Goal: Task Accomplishment & Management: Use online tool/utility

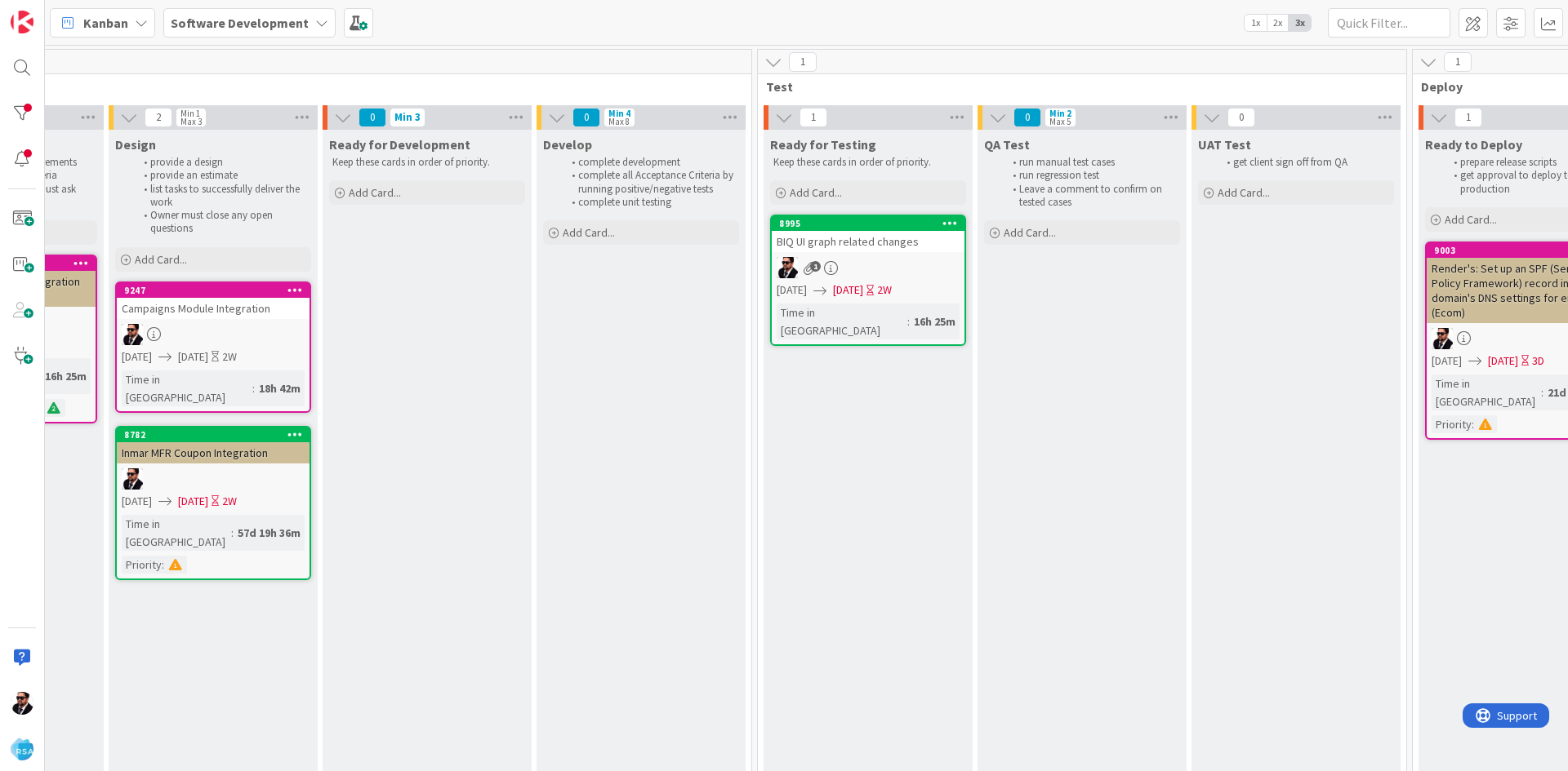
scroll to position [0, 1909]
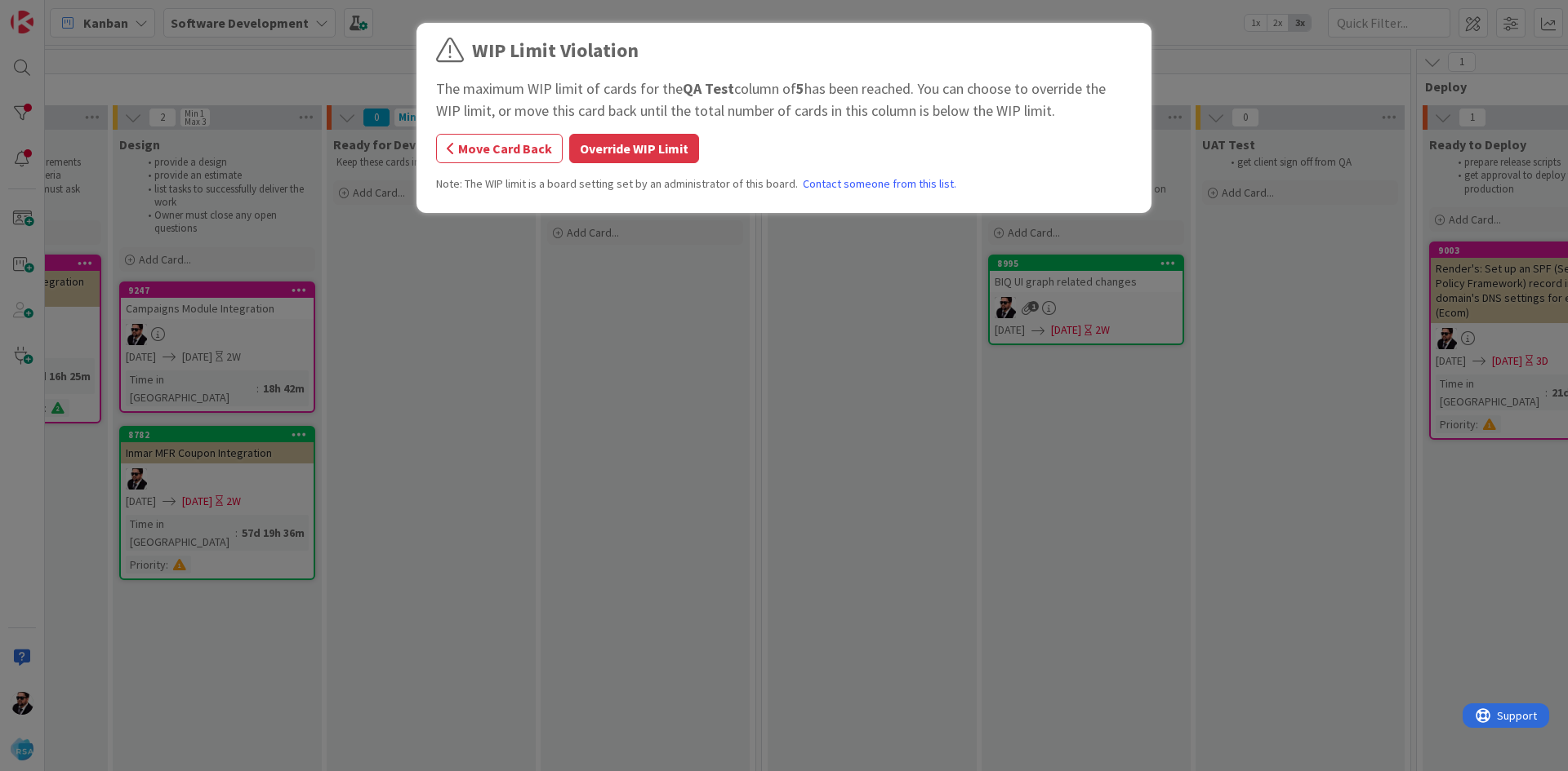
click at [690, 167] on div "WIP Limit Violation The maximum WIP limit of cards for the QA Test column of 5 …" at bounding box center [784, 121] width 696 height 169
click at [669, 141] on button "Override WIP Limit" at bounding box center [635, 149] width 130 height 30
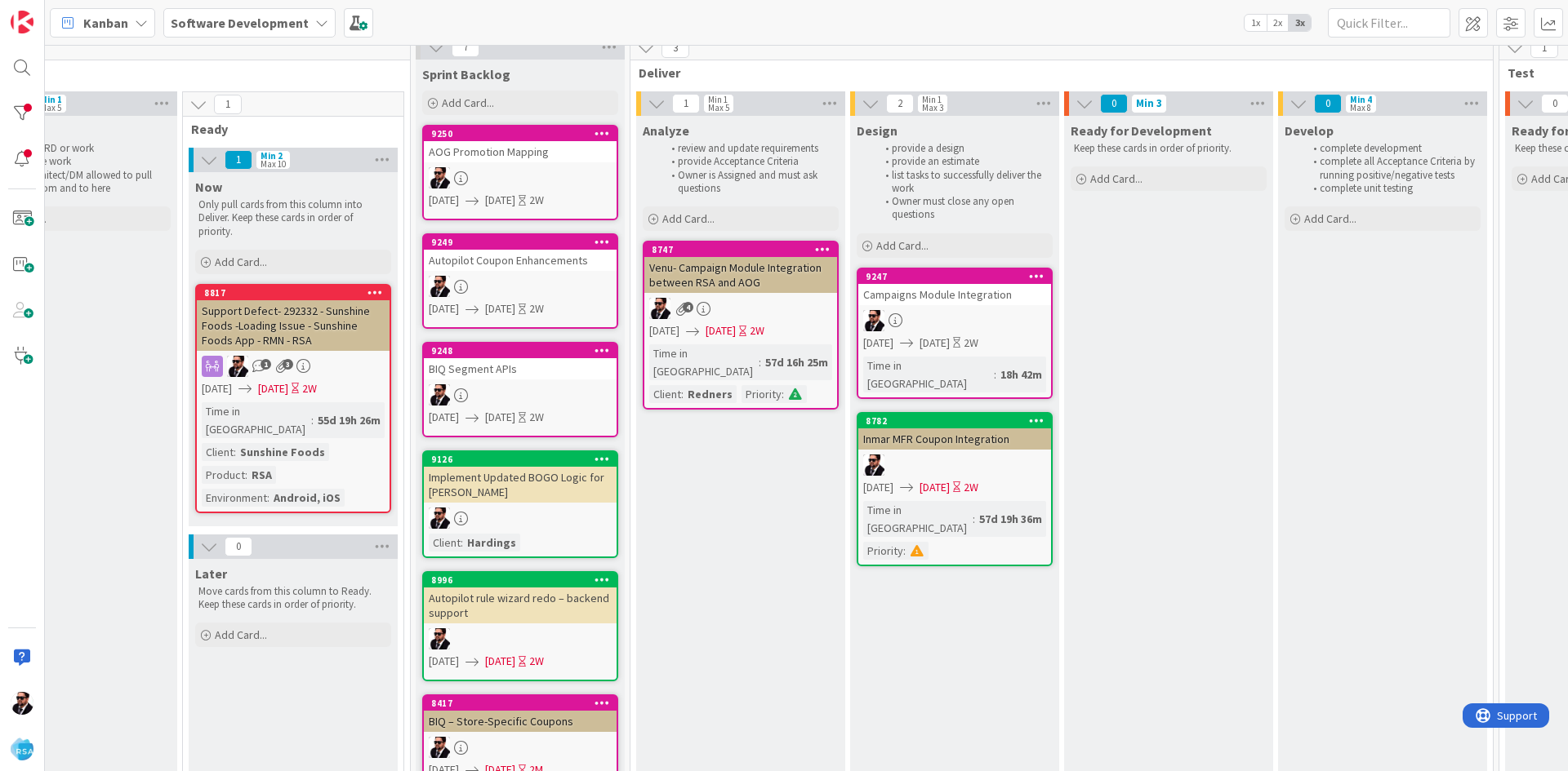
scroll to position [0, 1172]
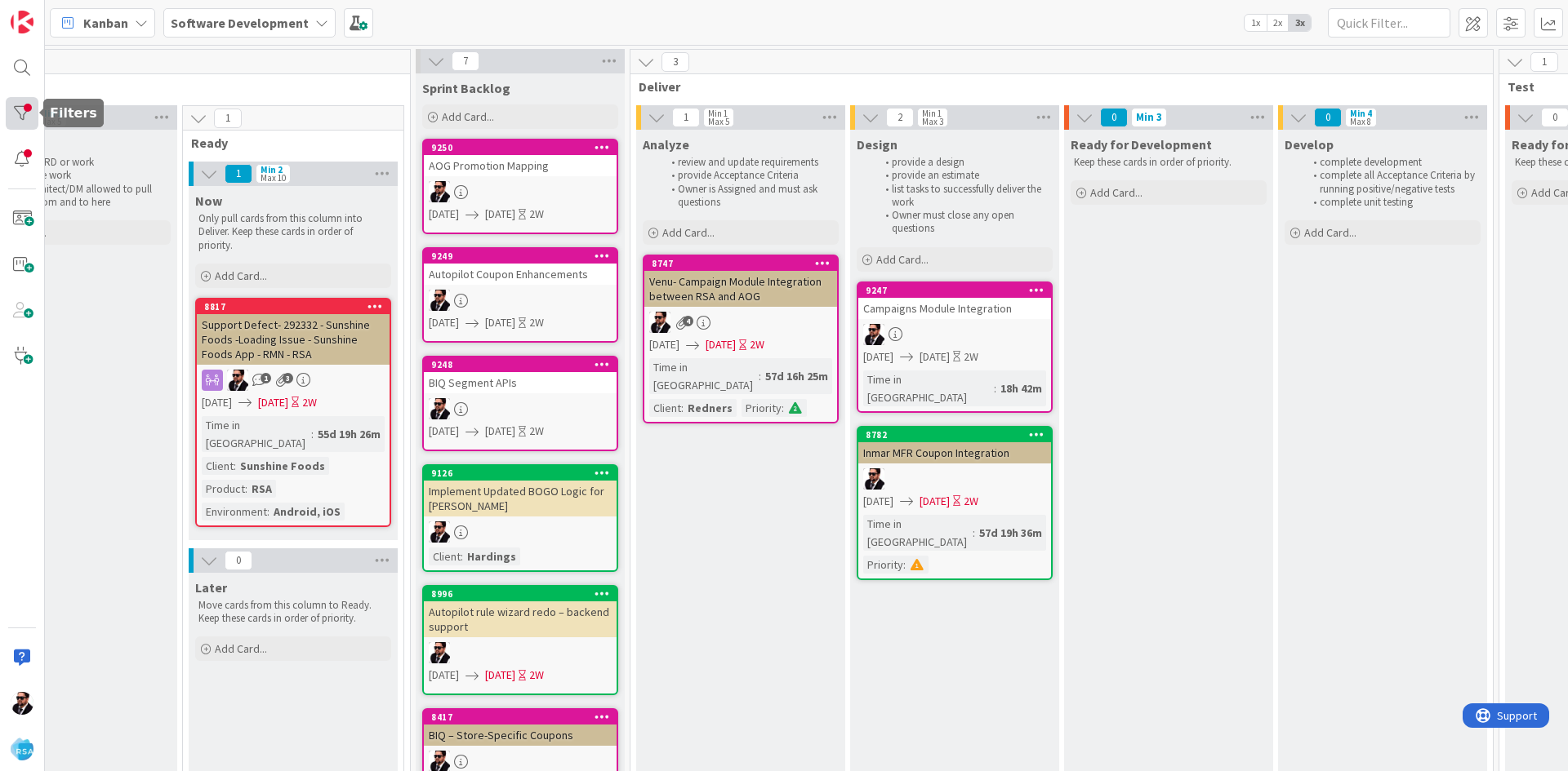
click at [25, 114] on div at bounding box center [21, 113] width 33 height 33
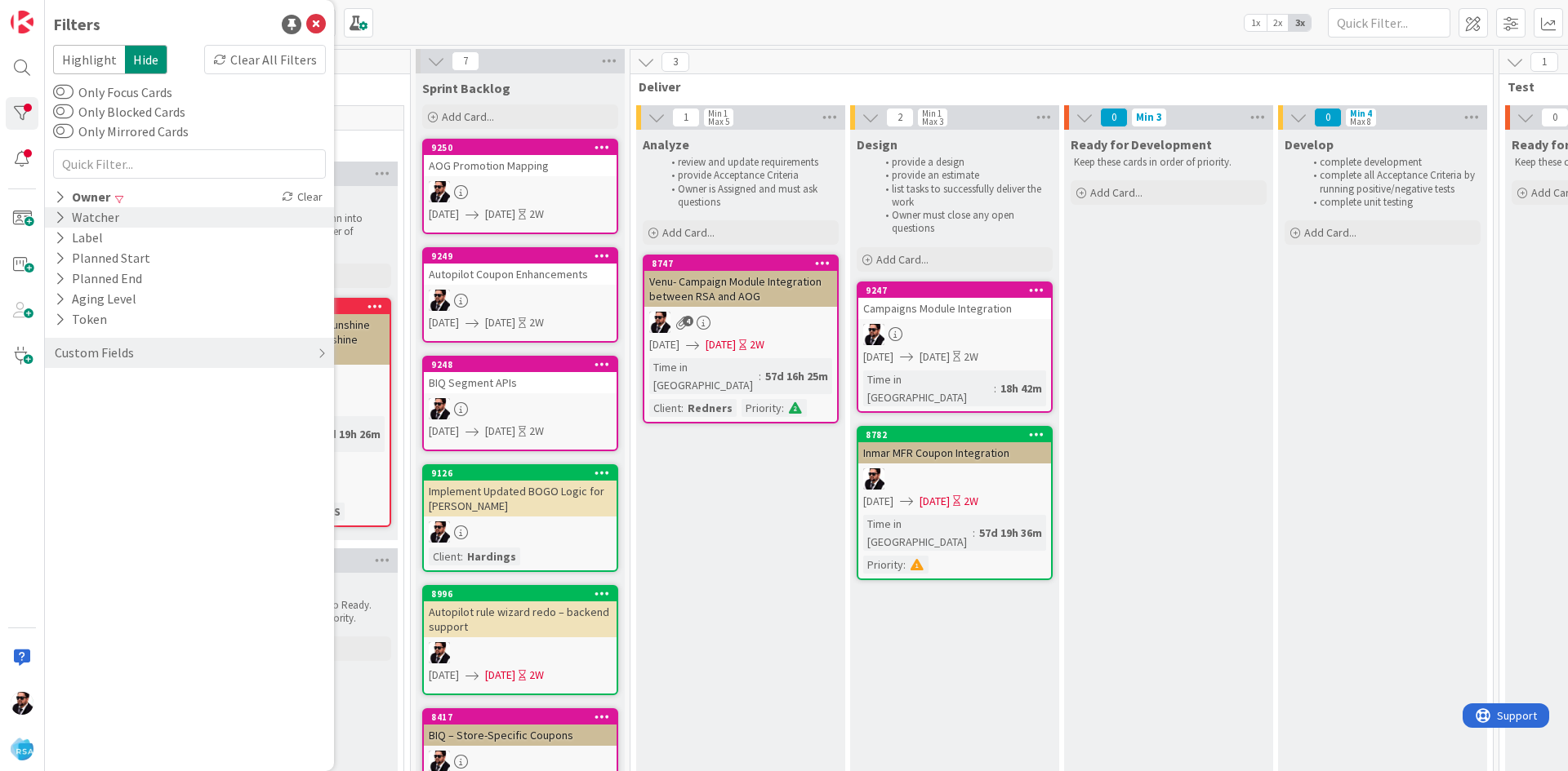
click at [60, 213] on icon at bounding box center [60, 217] width 10 height 14
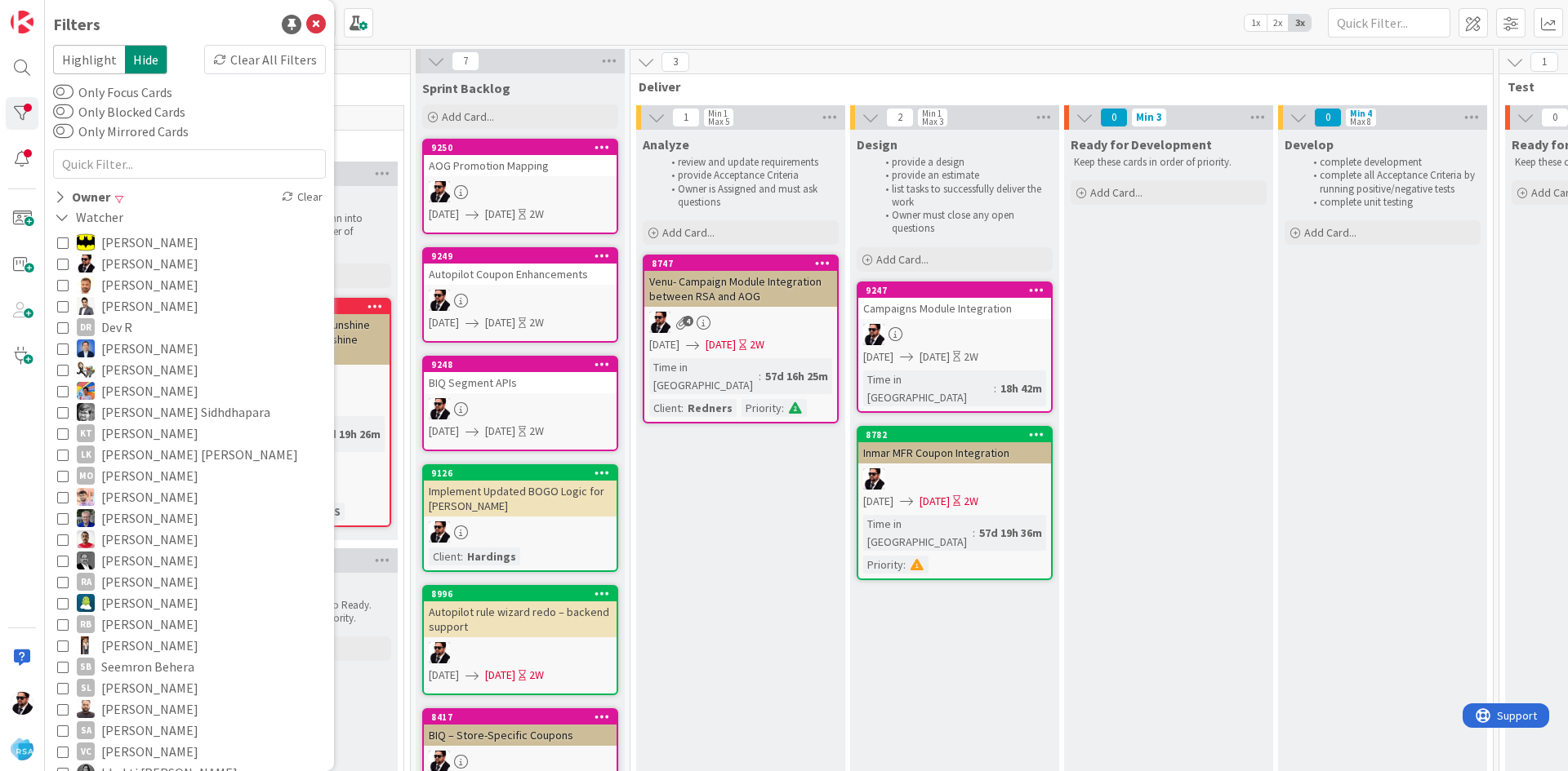
click at [60, 265] on icon at bounding box center [62, 263] width 11 height 11
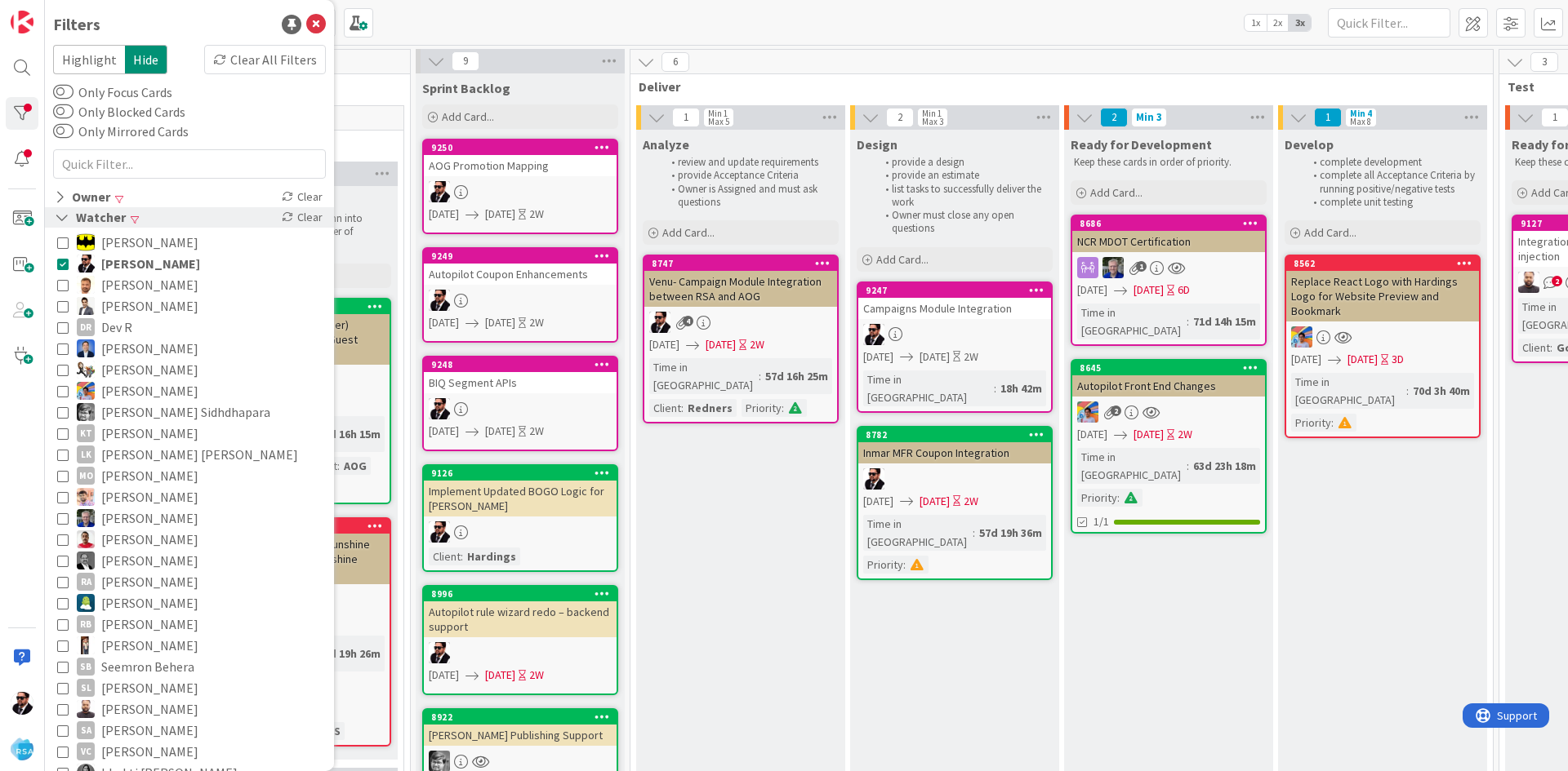
click at [66, 213] on icon at bounding box center [62, 217] width 15 height 14
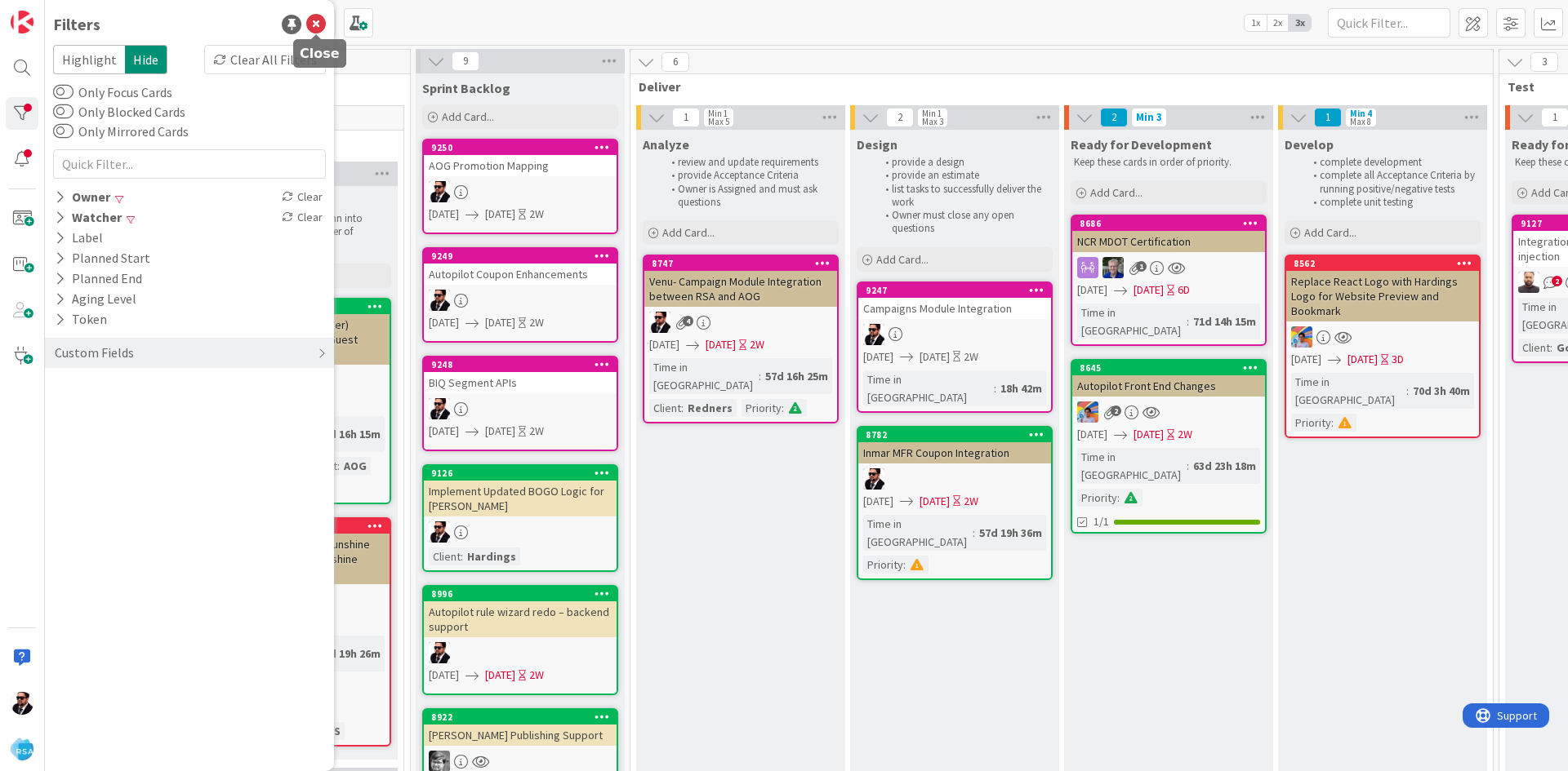
click at [322, 27] on icon at bounding box center [315, 24] width 20 height 20
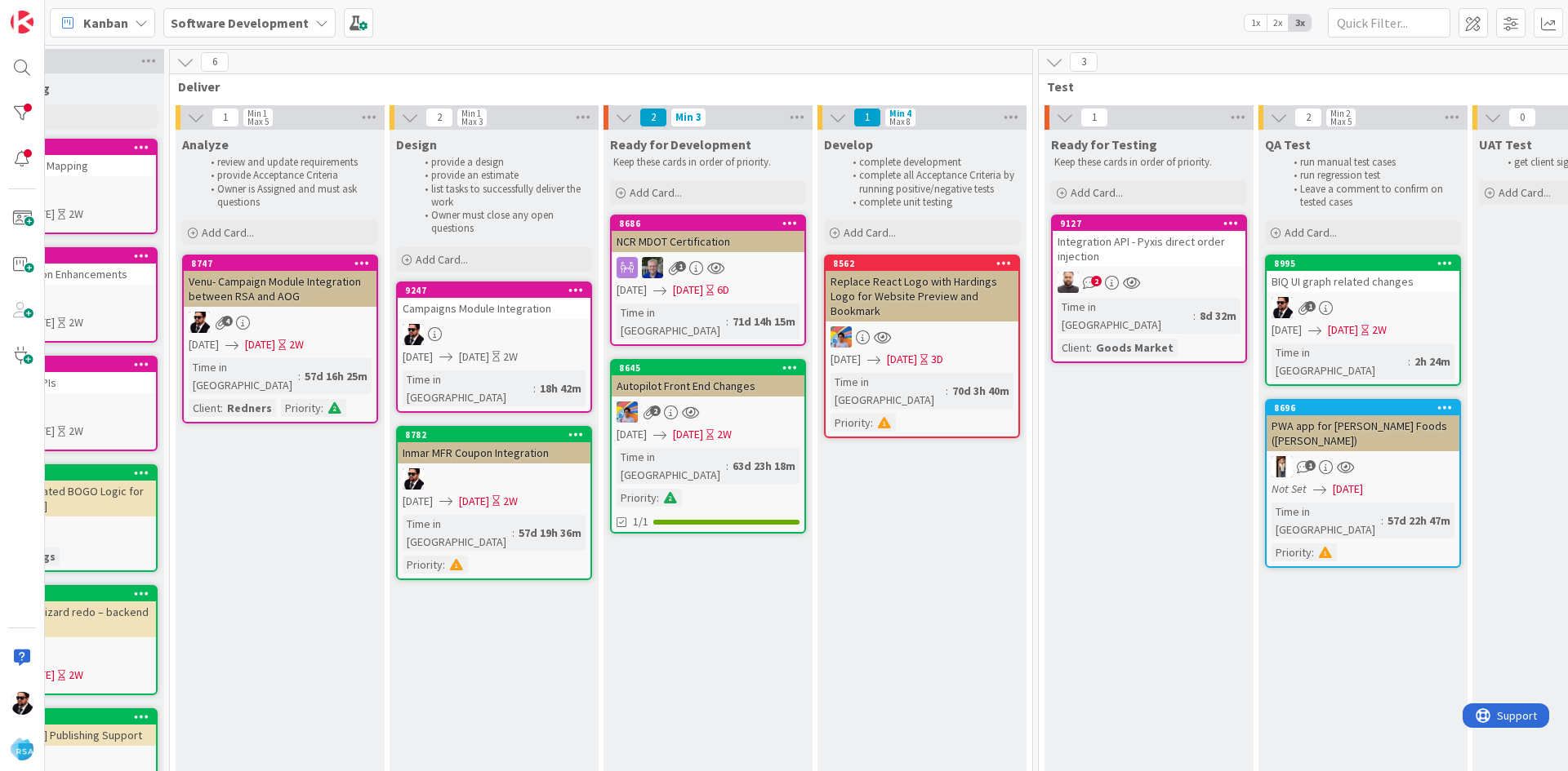
scroll to position [0, 1594]
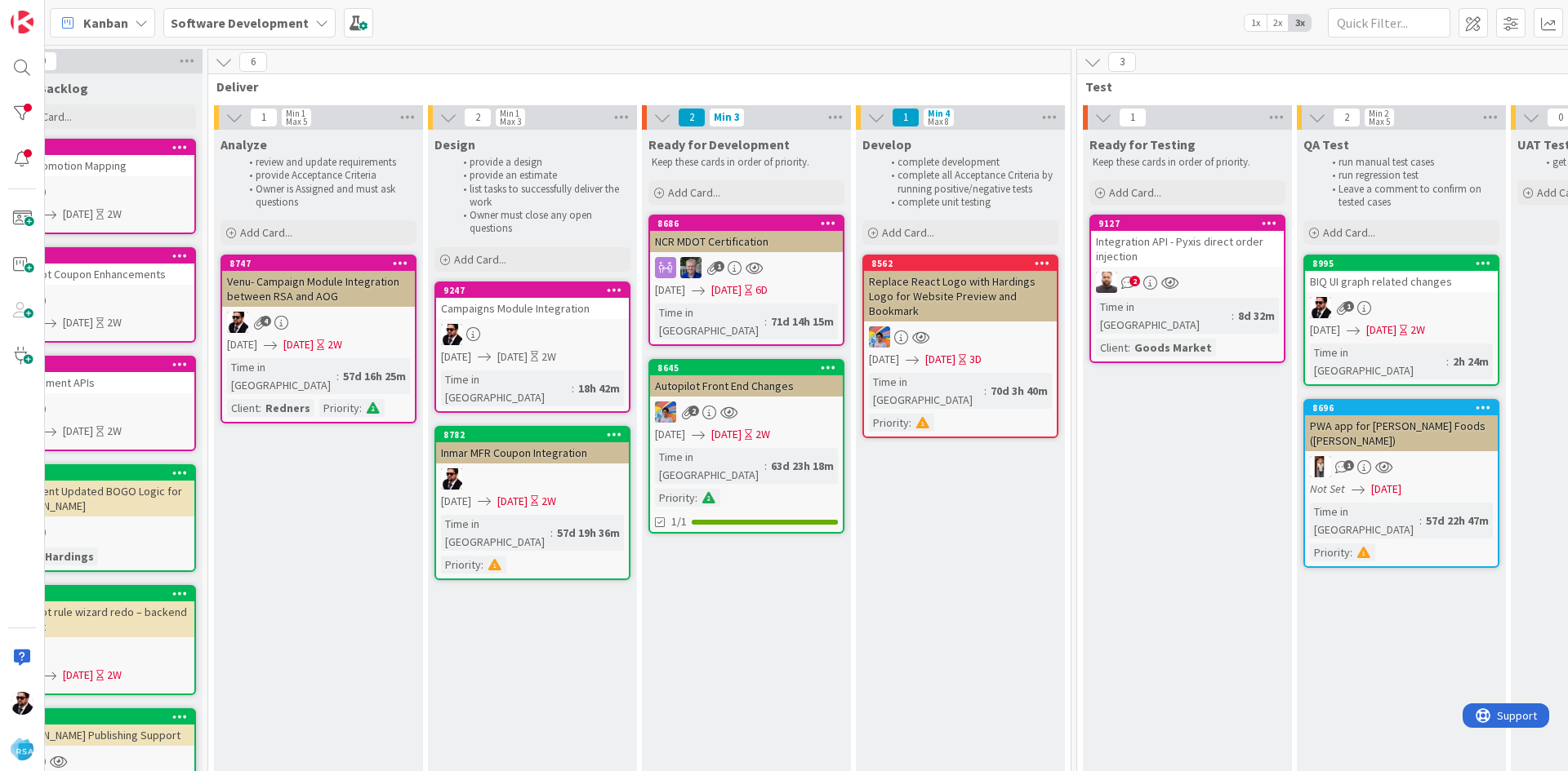
click at [1130, 286] on icon "2" at bounding box center [1128, 283] width 14 height 14
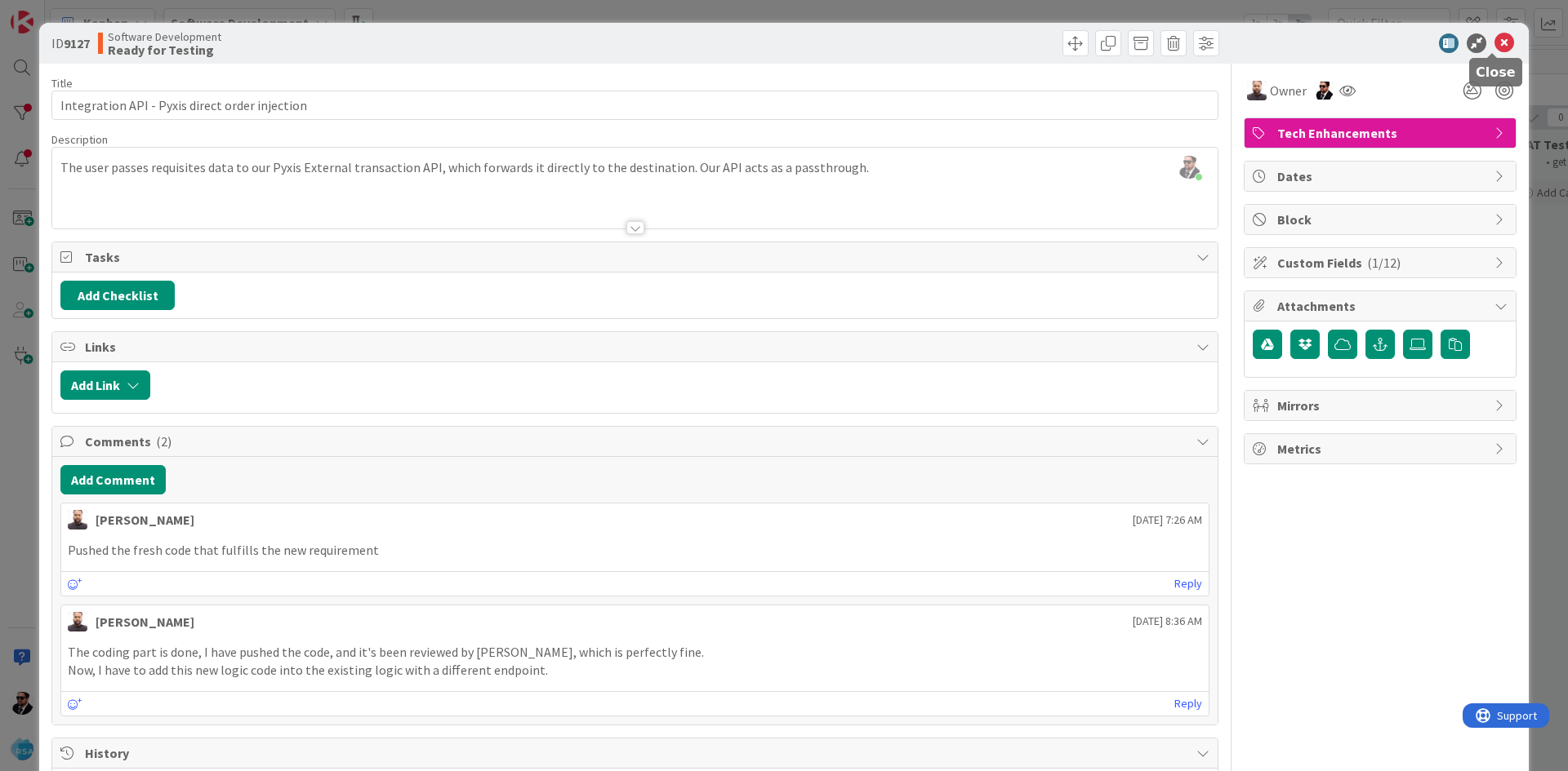
click at [1494, 38] on icon at bounding box center [1504, 43] width 20 height 20
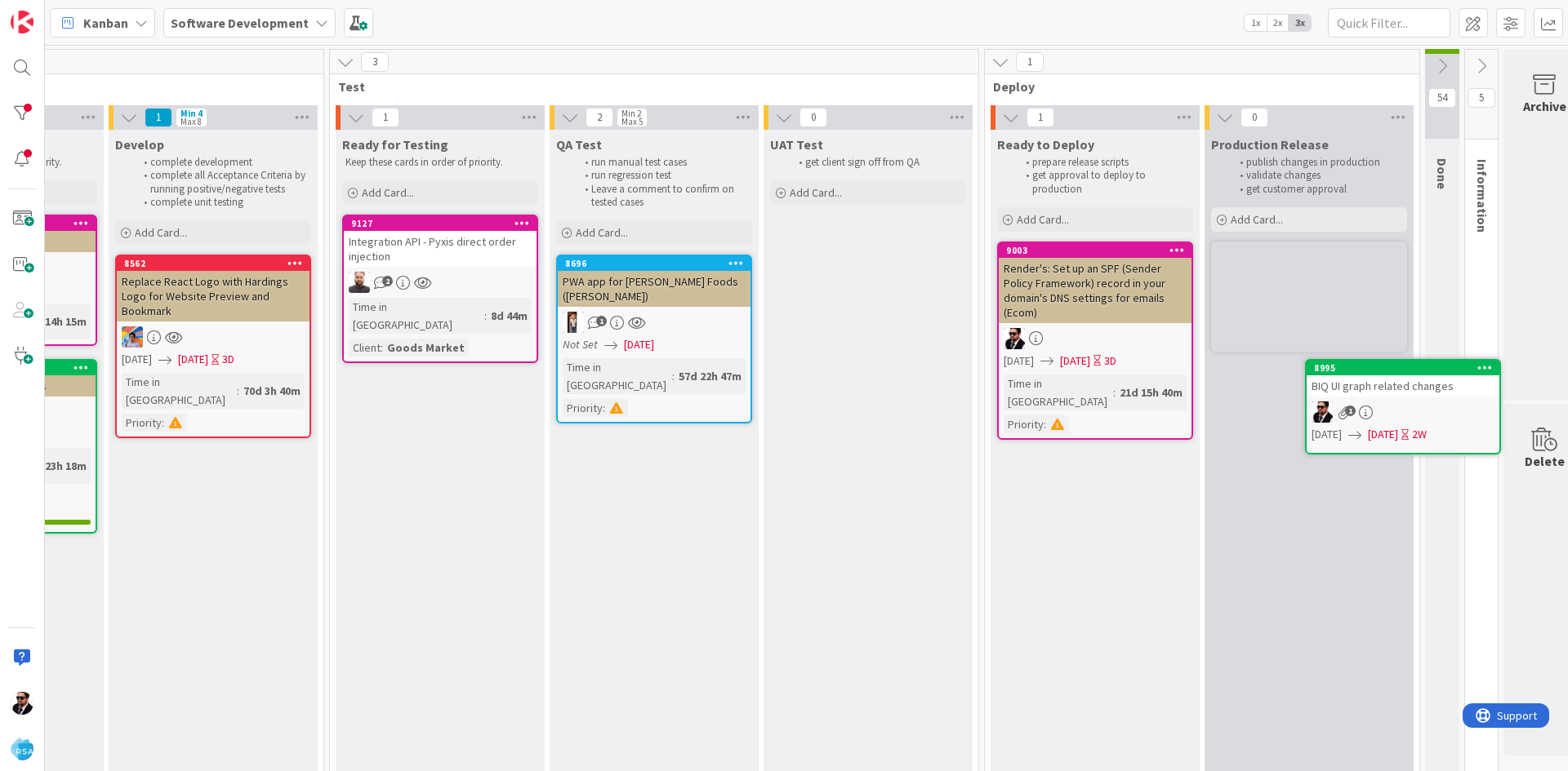
scroll to position [0, 2376]
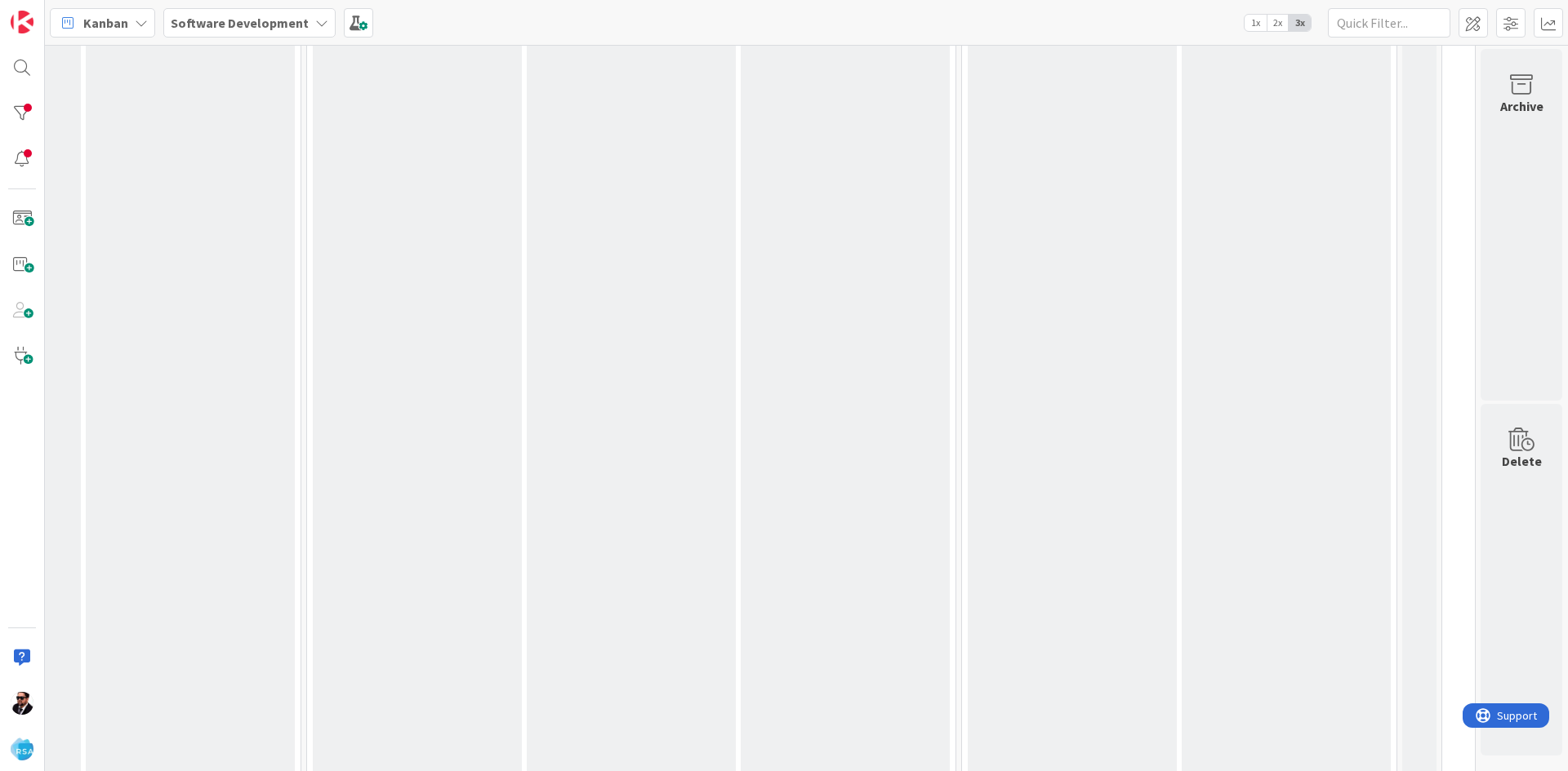
drag, startPoint x: 1130, startPoint y: 758, endPoint x: 1275, endPoint y: 549, distance: 254.4
click at [1276, 576] on div "1 Ready to Deploy prepare release scripts get approval to deploy to production …" at bounding box center [1179, 65] width 428 height 2277
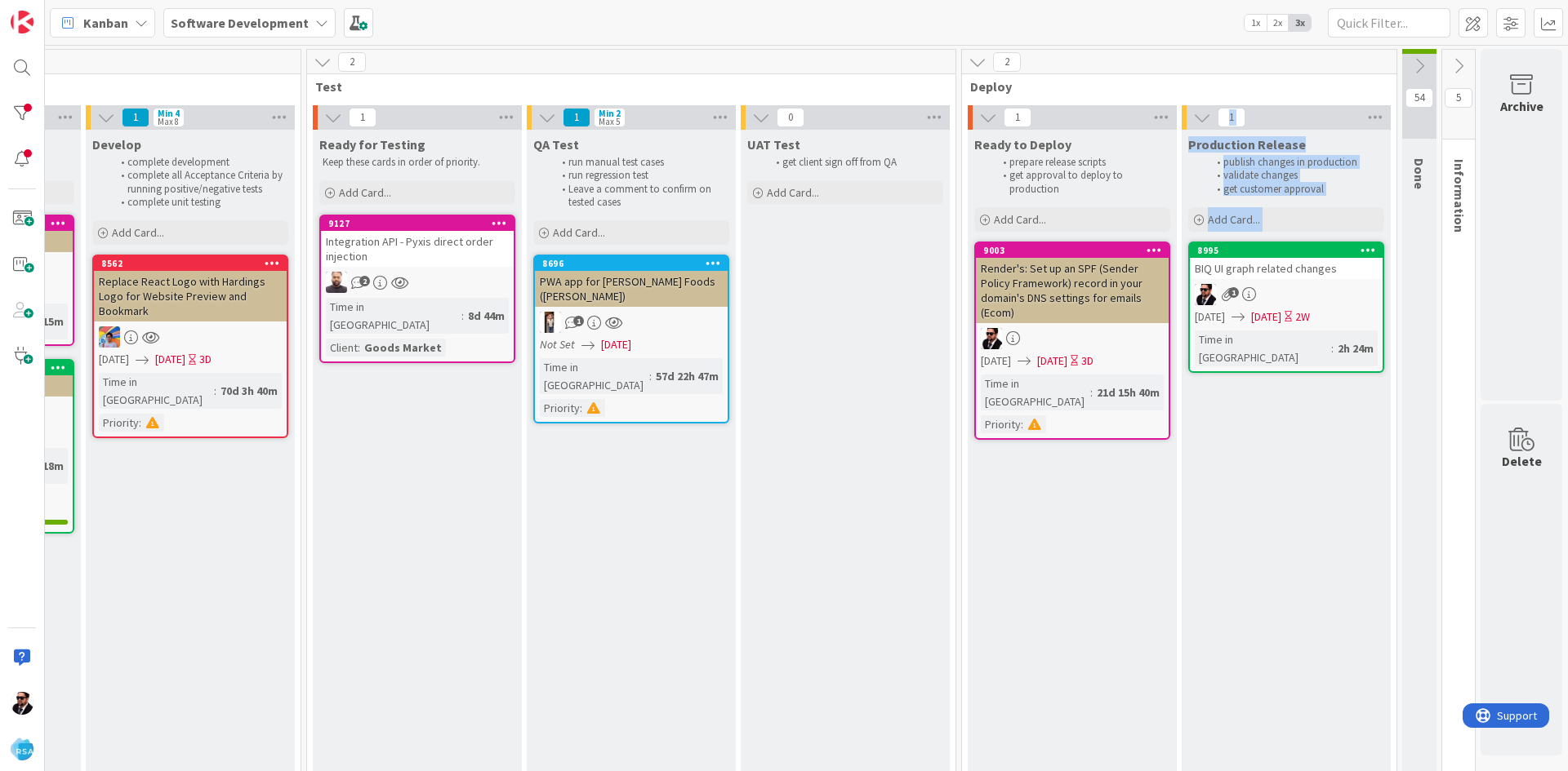
click at [1306, 163] on li "publish changes in production" at bounding box center [1294, 163] width 174 height 13
click at [1410, 62] on icon at bounding box center [1418, 65] width 18 height 18
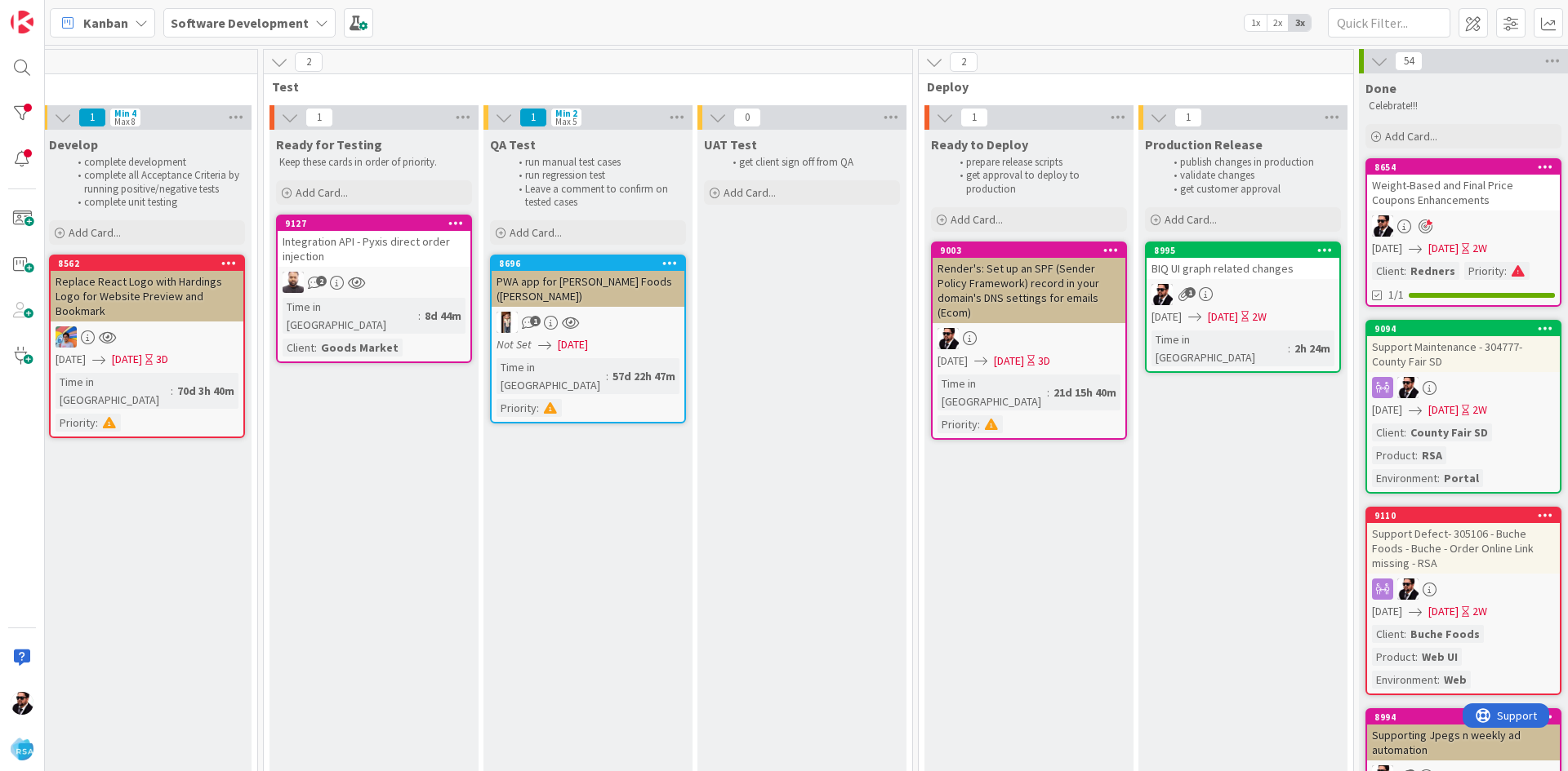
scroll to position [0, 2551]
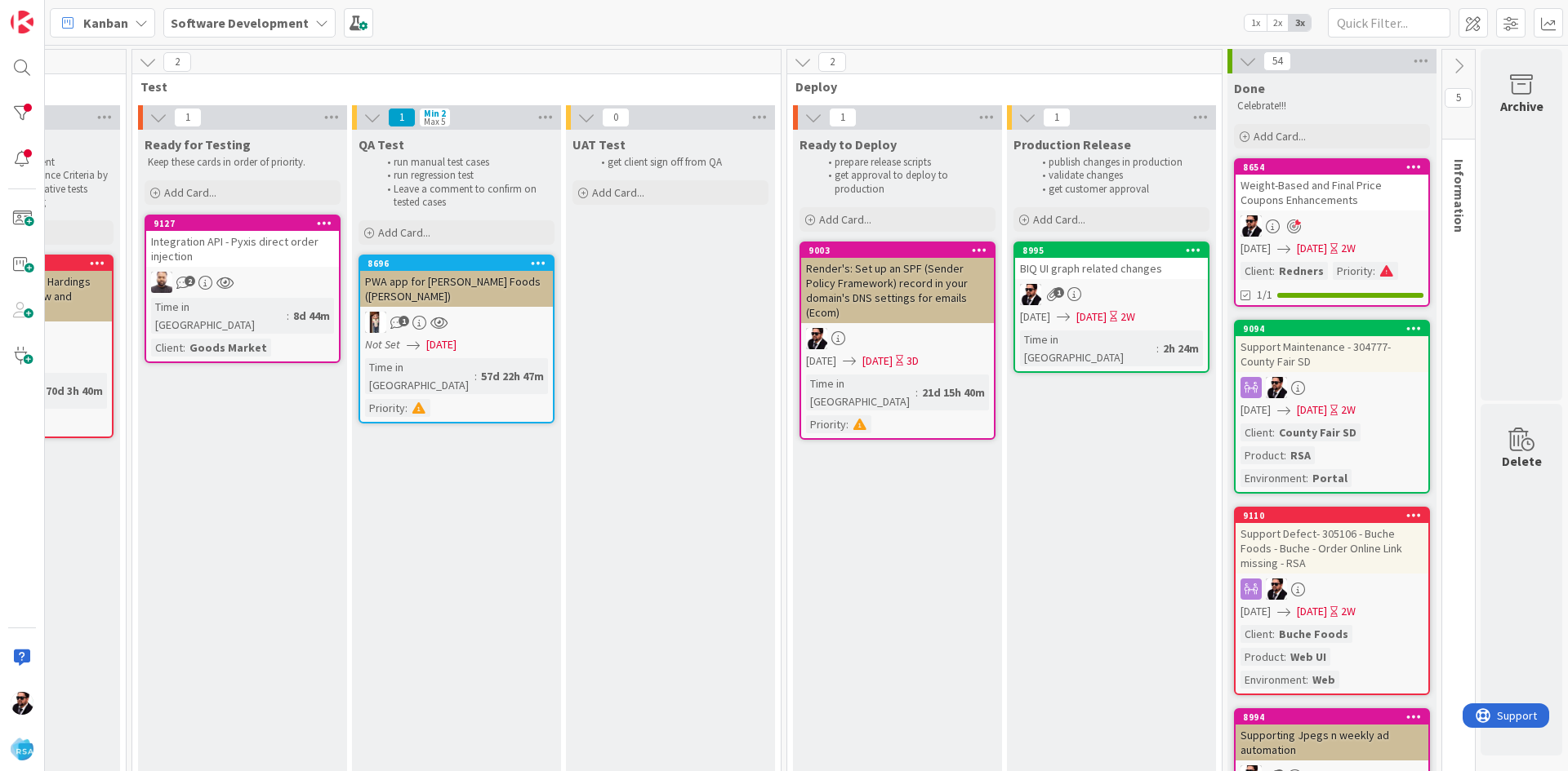
click at [1239, 59] on icon at bounding box center [1247, 60] width 18 height 18
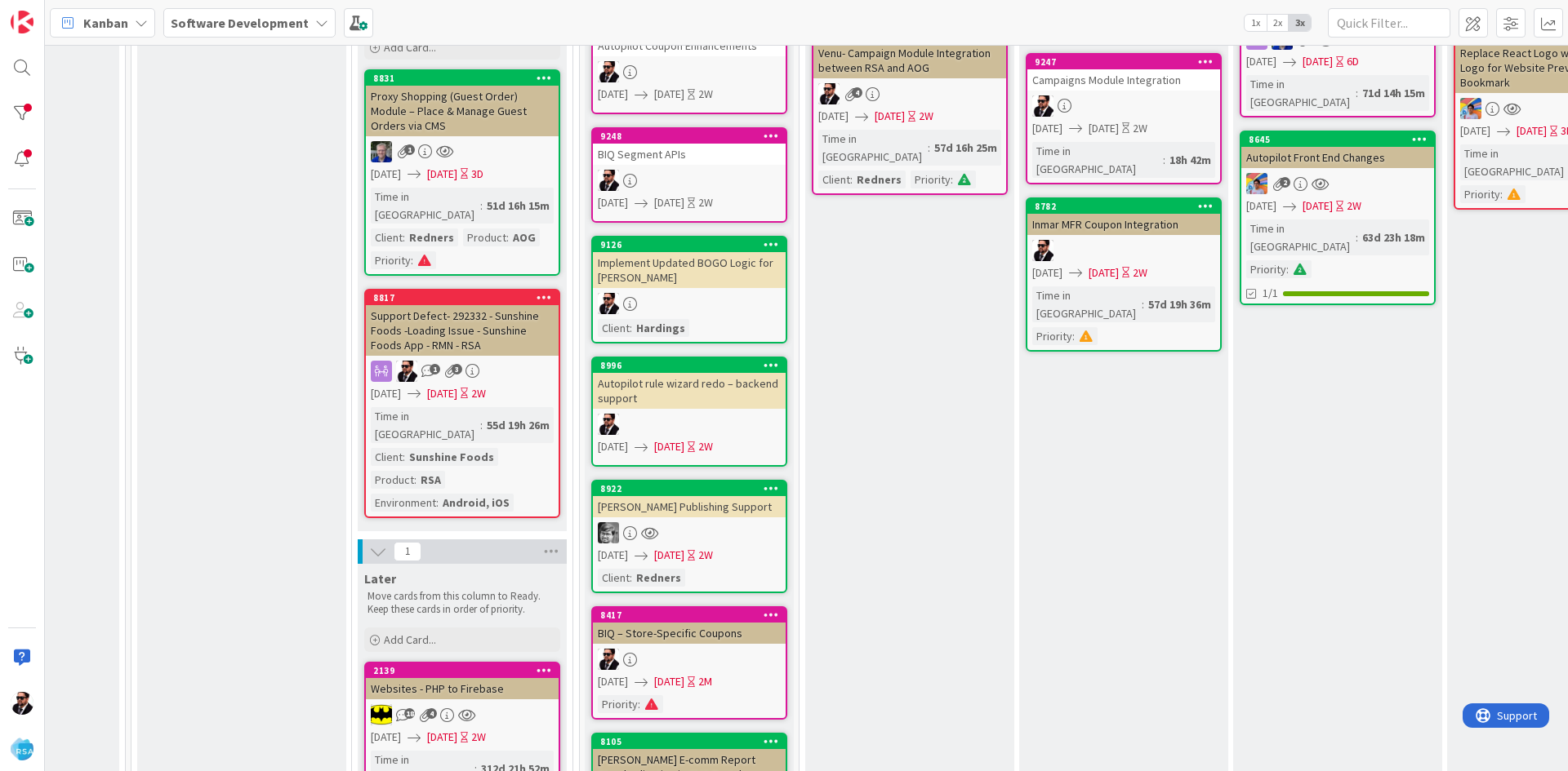
scroll to position [0, 1002]
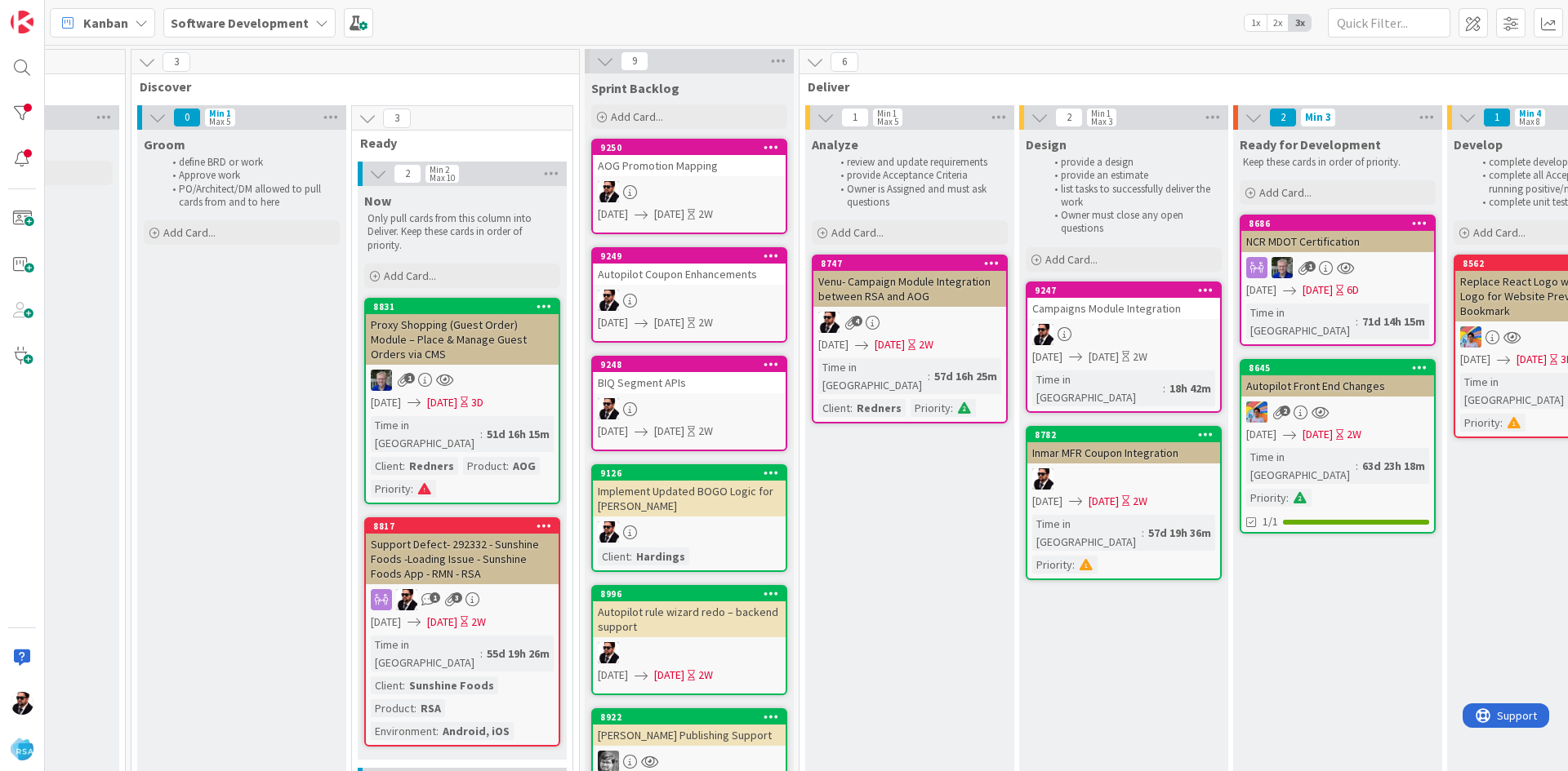
click at [151, 58] on icon at bounding box center [146, 61] width 18 height 18
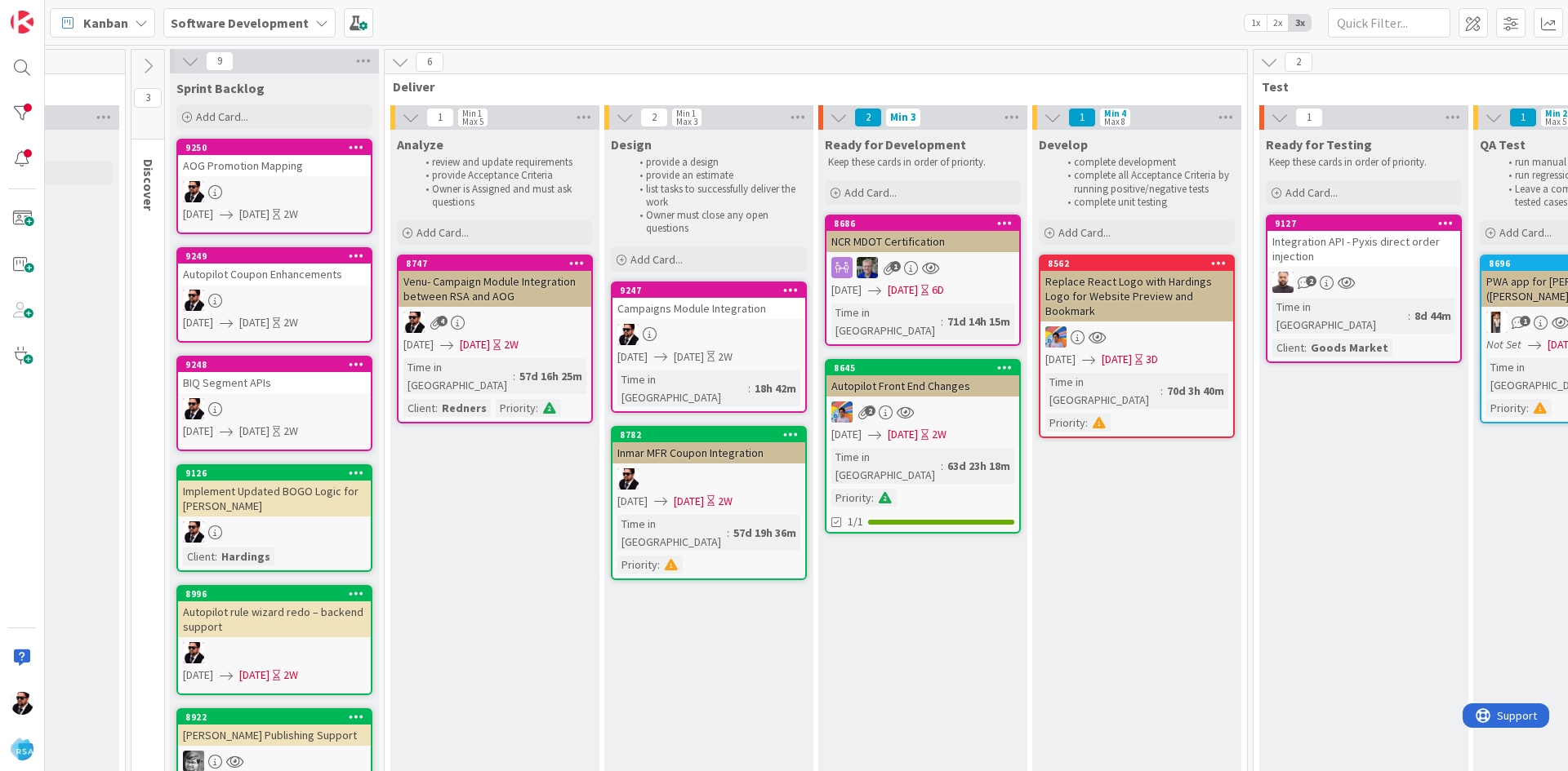
click at [183, 613] on div "Autopilot rule wizard redo – backend support" at bounding box center [274, 619] width 193 height 36
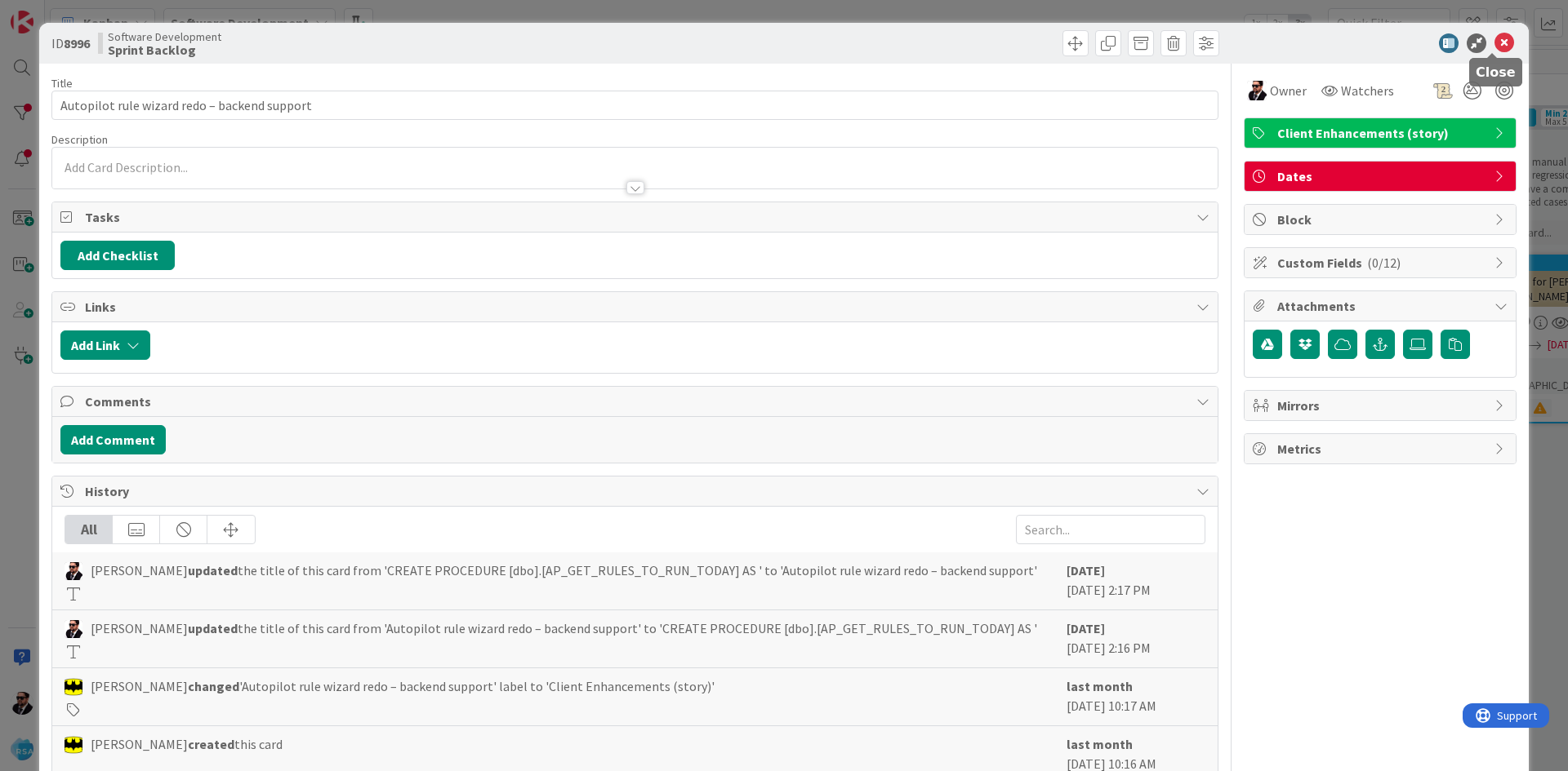
click at [1495, 37] on icon at bounding box center [1504, 43] width 20 height 20
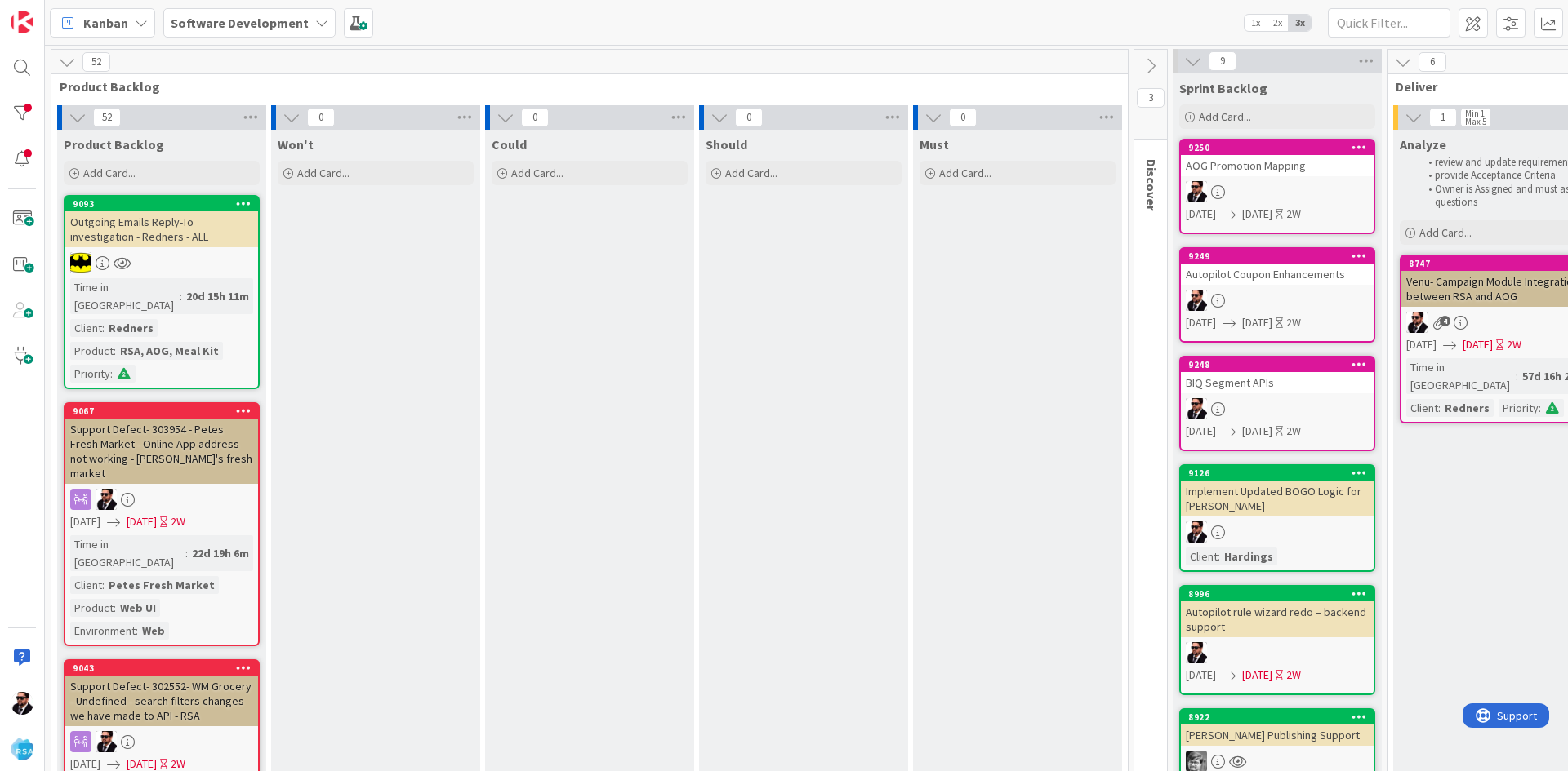
click at [64, 64] on icon at bounding box center [66, 61] width 18 height 18
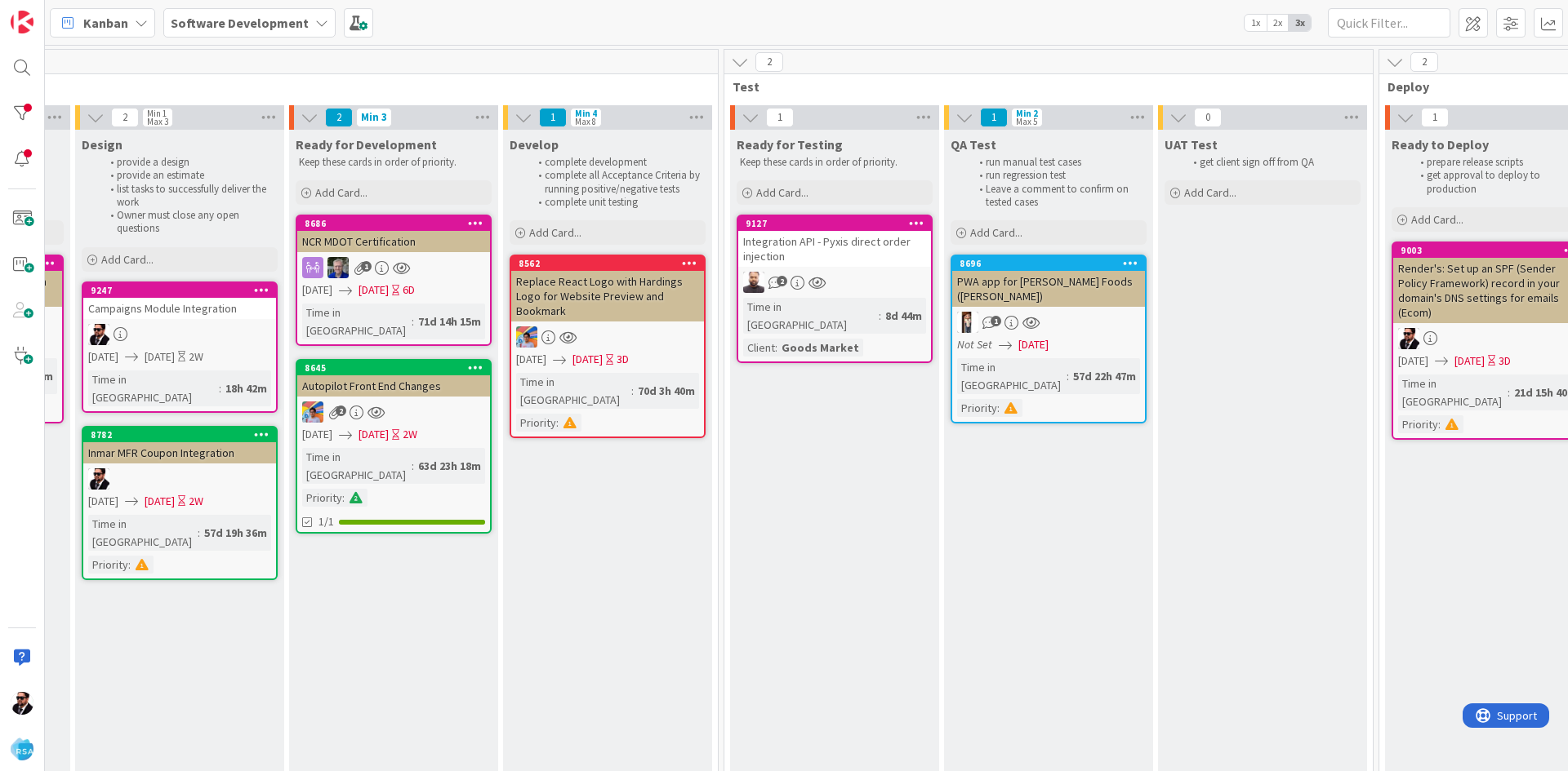
click at [742, 60] on icon at bounding box center [739, 61] width 18 height 18
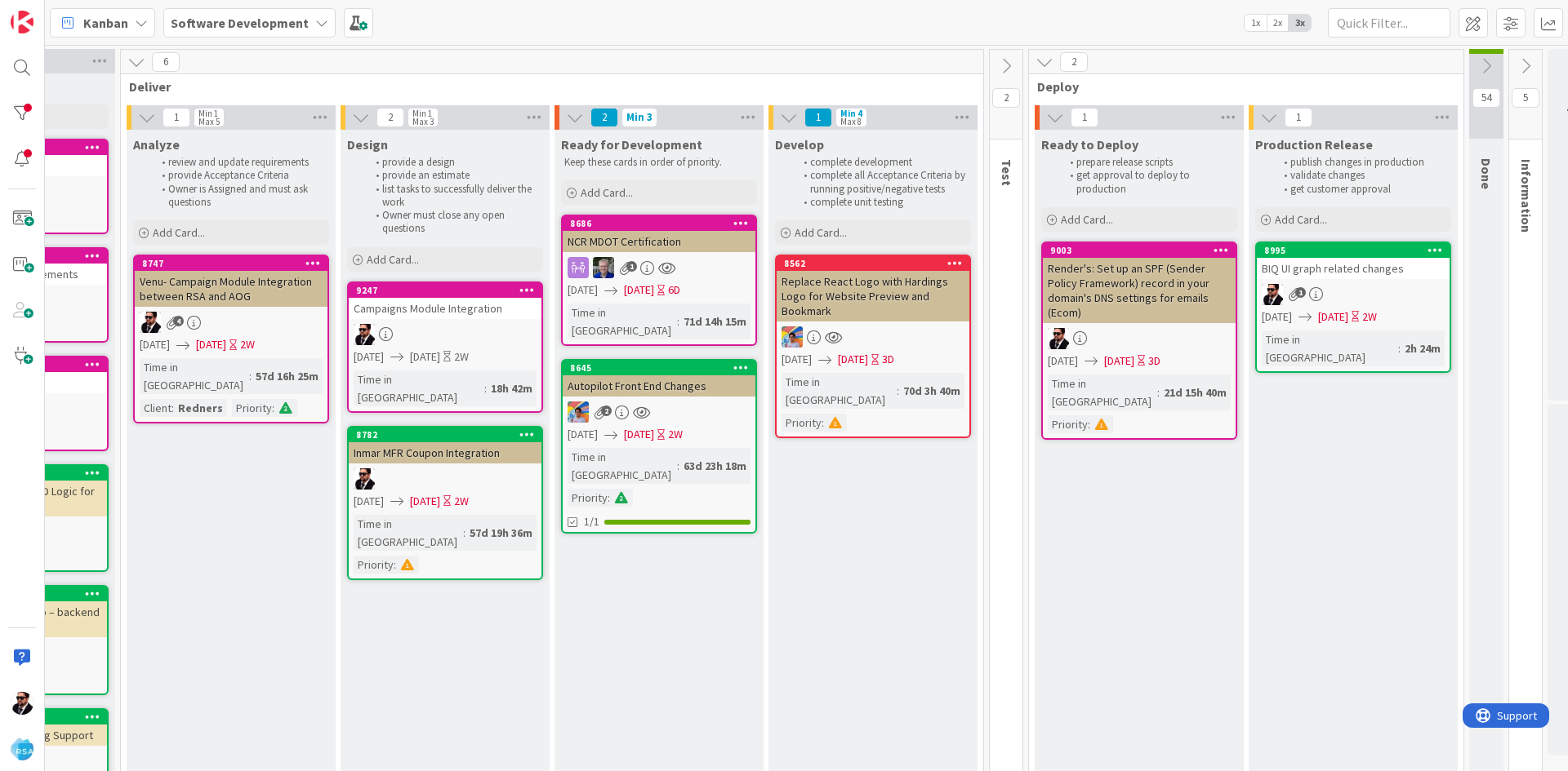
scroll to position [0, 302]
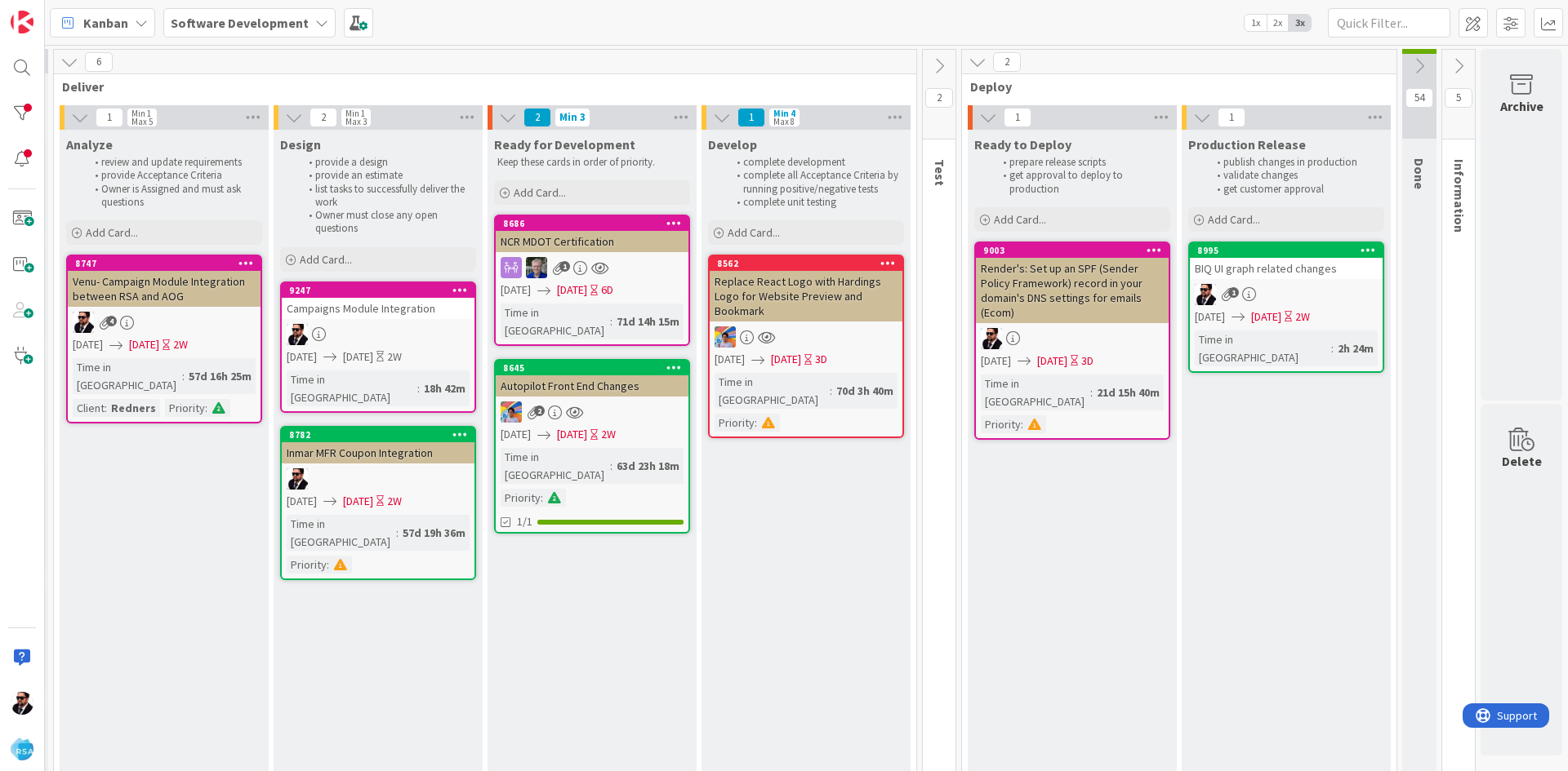
click at [1422, 72] on button at bounding box center [1419, 66] width 34 height 24
